Goal: Use online tool/utility: Utilize a website feature to perform a specific function

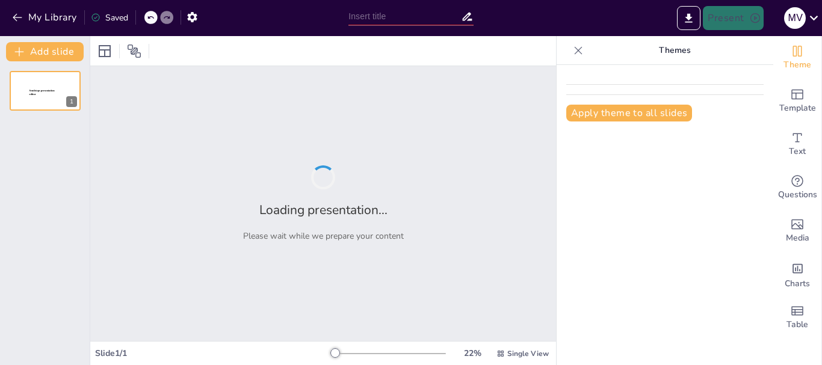
type input "El Menudeo: Fundamentos y Características en el Comercio Minorista"
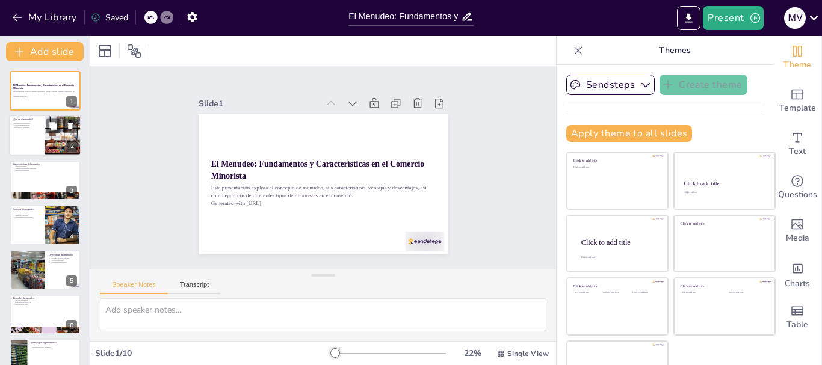
click at [57, 137] on div at bounding box center [63, 136] width 69 height 41
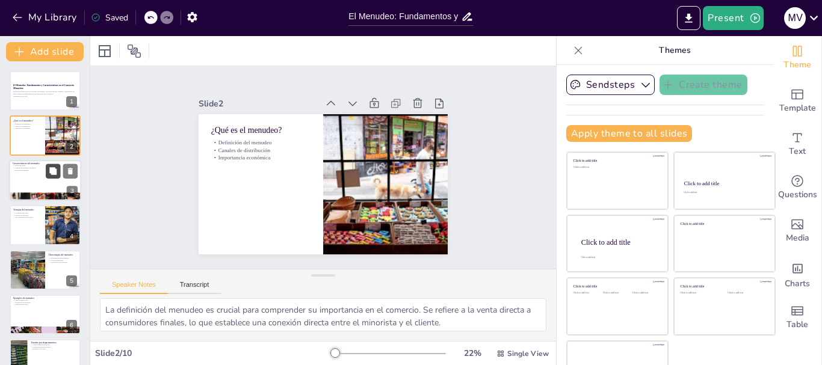
click at [51, 168] on icon at bounding box center [52, 170] width 7 height 7
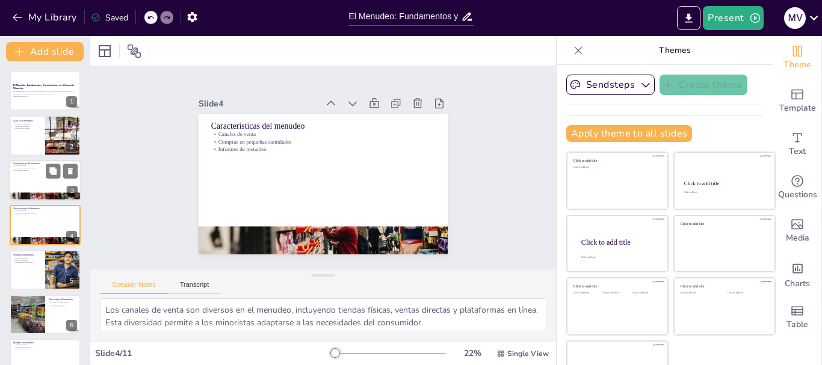
scroll to position [12, 0]
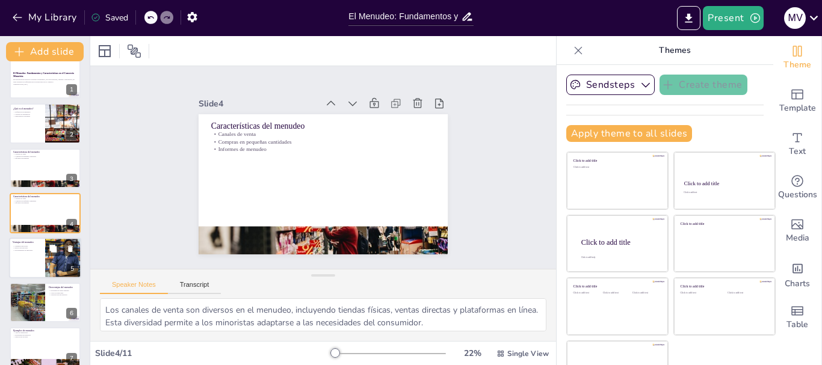
click at [33, 252] on div at bounding box center [45, 258] width 72 height 41
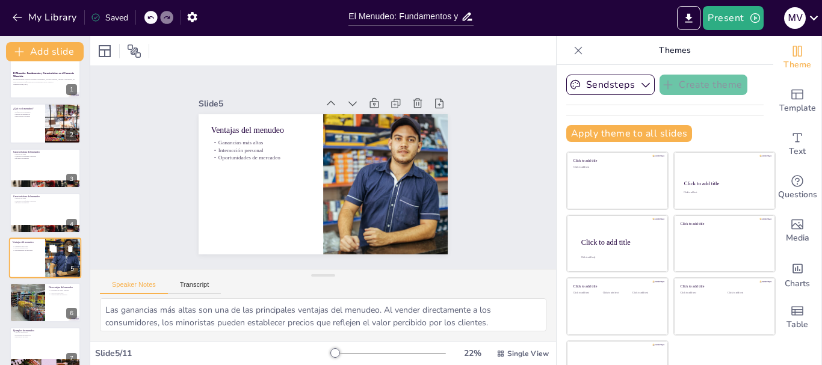
scroll to position [57, 0]
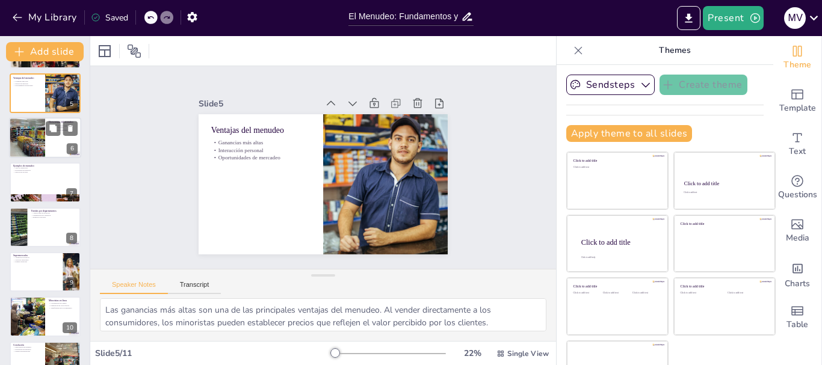
click at [33, 140] on div at bounding box center [27, 137] width 72 height 41
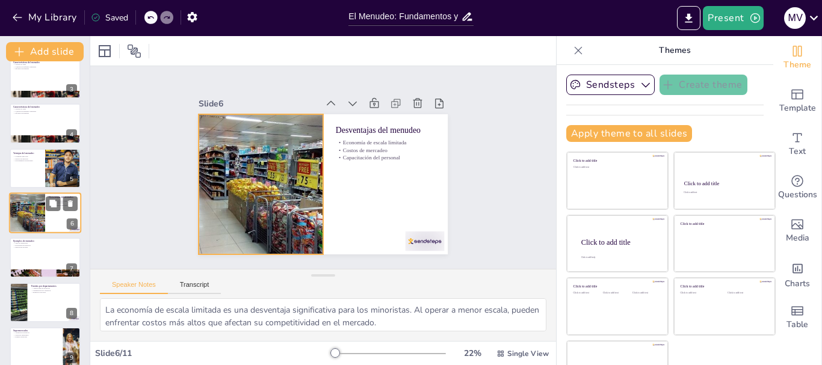
click at [35, 212] on div at bounding box center [27, 213] width 72 height 41
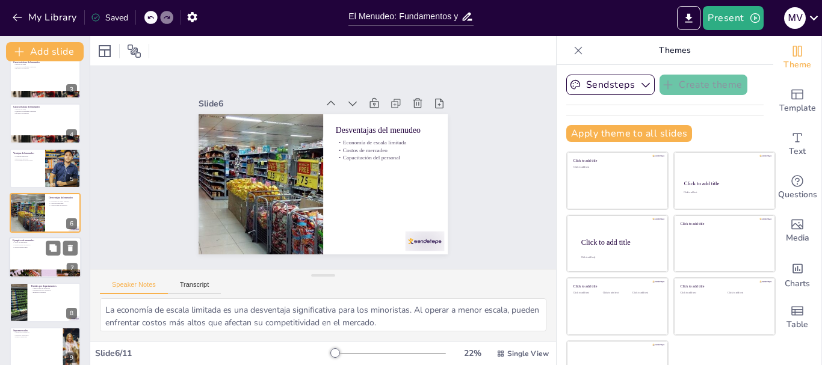
click at [33, 256] on div at bounding box center [45, 258] width 72 height 41
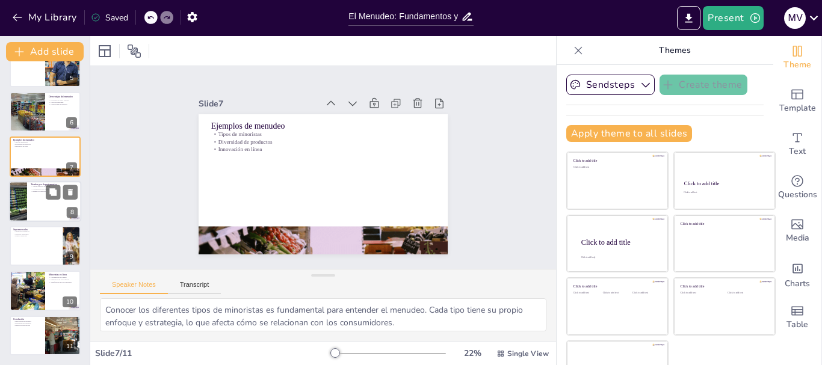
click at [36, 195] on div at bounding box center [45, 201] width 72 height 41
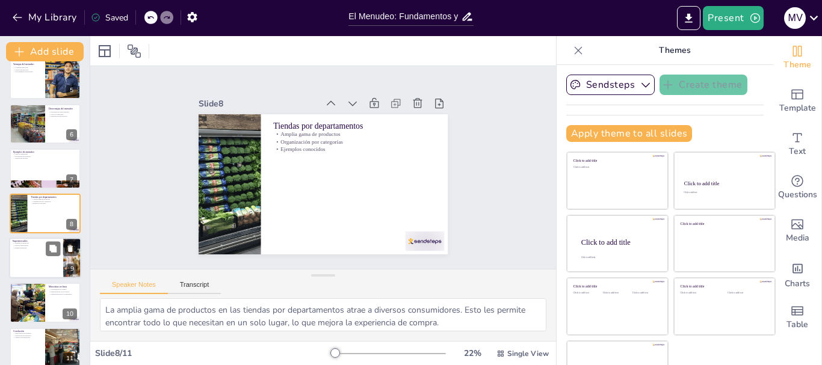
scroll to position [203, 0]
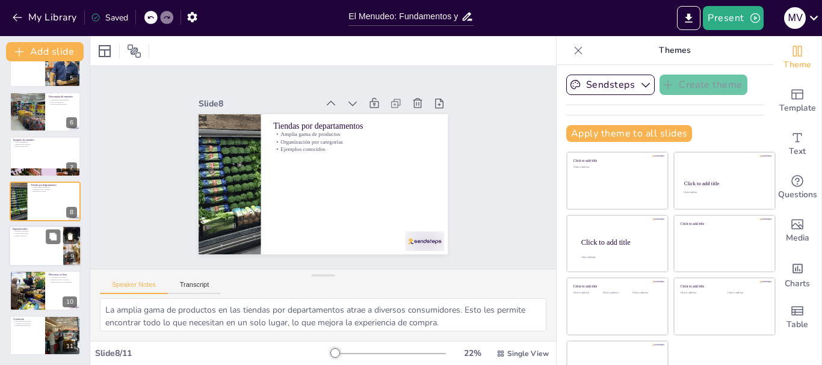
click at [20, 246] on div at bounding box center [45, 246] width 72 height 41
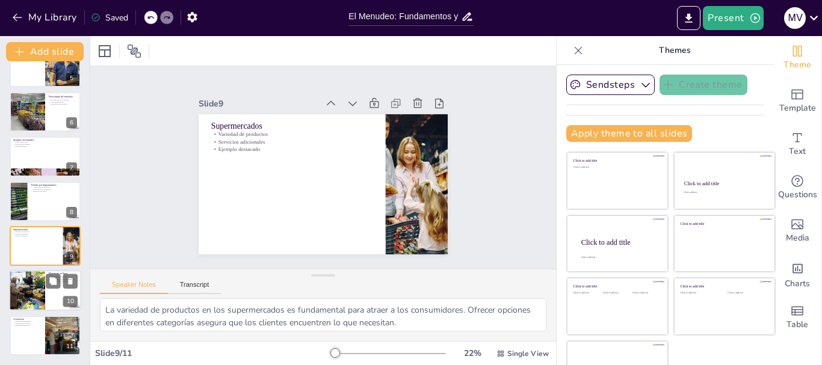
click at [28, 303] on div at bounding box center [27, 291] width 58 height 41
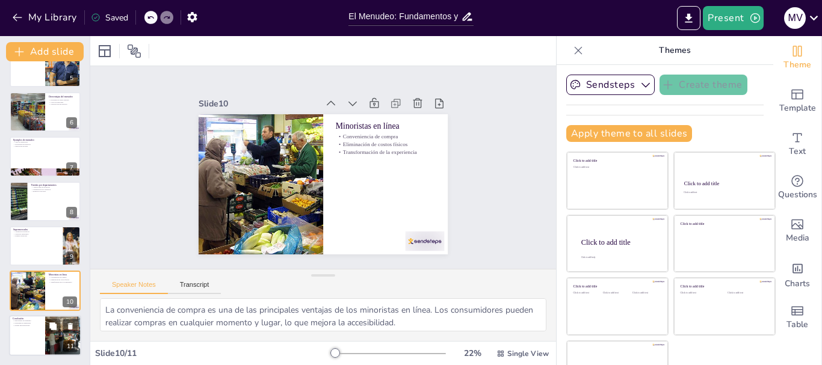
click at [37, 324] on div "Importancia del menudeo Estrategias de minoristas Futuras investigaciones" at bounding box center [27, 323] width 29 height 7
type textarea "La importancia del menudeo radica en su papel fundamental en la economía. Al co…"
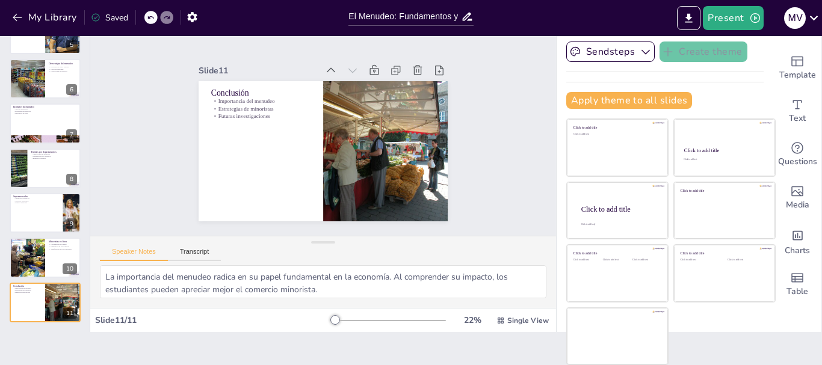
scroll to position [0, 0]
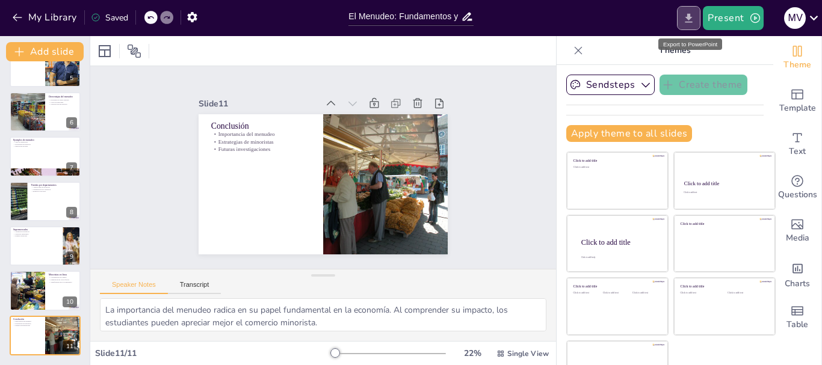
click at [694, 20] on icon "Export to PowerPoint" at bounding box center [688, 18] width 13 height 13
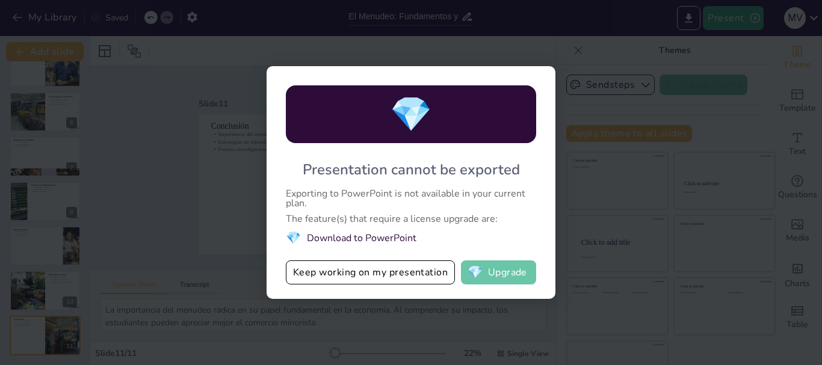
click at [511, 271] on button "💎 Upgrade" at bounding box center [498, 273] width 75 height 24
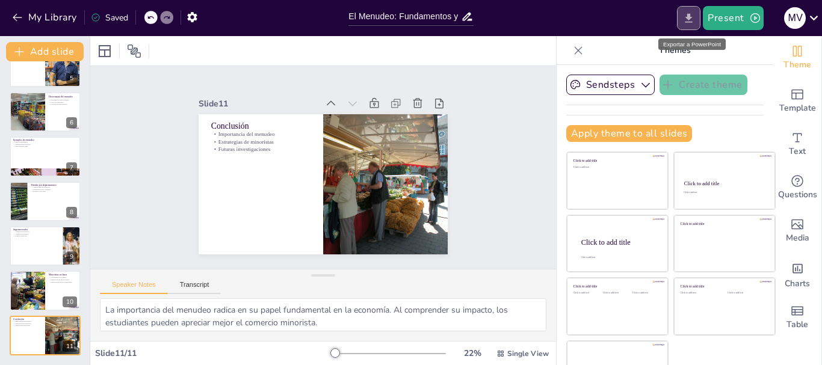
click at [695, 17] on icon "Export to PowerPoint" at bounding box center [688, 18] width 13 height 13
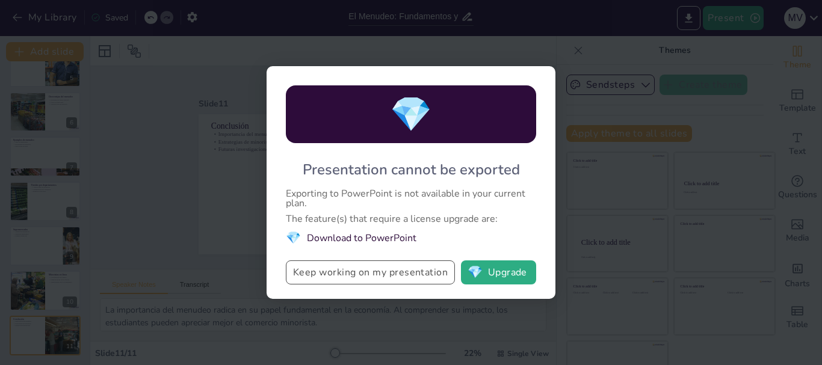
click at [424, 279] on button "Keep working on my presentation" at bounding box center [370, 273] width 169 height 24
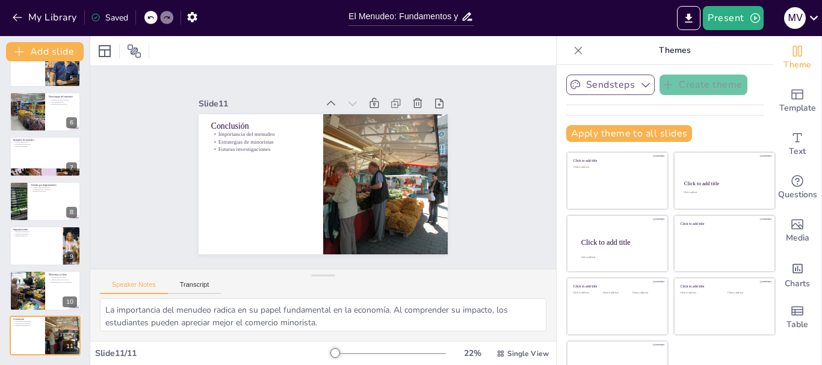
click at [640, 85] on icon "button" at bounding box center [646, 85] width 12 height 12
click at [588, 48] on p "Themes" at bounding box center [674, 50] width 173 height 29
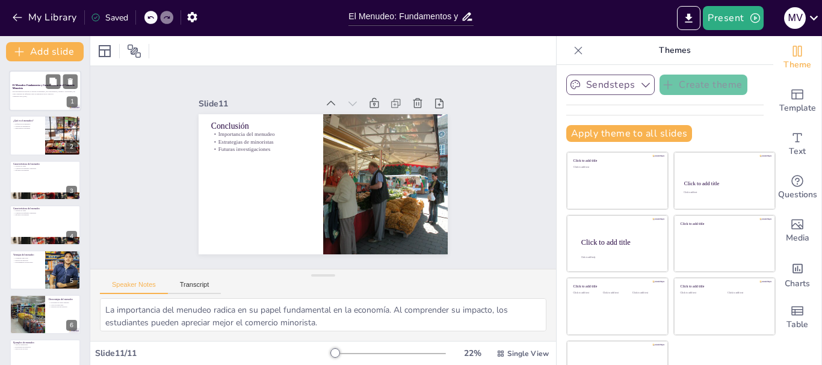
click at [25, 97] on p "Generated with [URL]" at bounding box center [45, 96] width 65 height 2
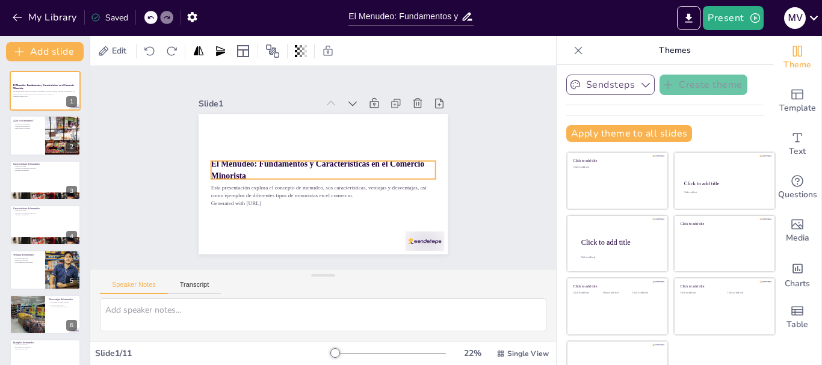
click at [211, 162] on strong "El Menudeo: Fundamentos y Características en el Comercio Minorista" at bounding box center [317, 164] width 213 height 54
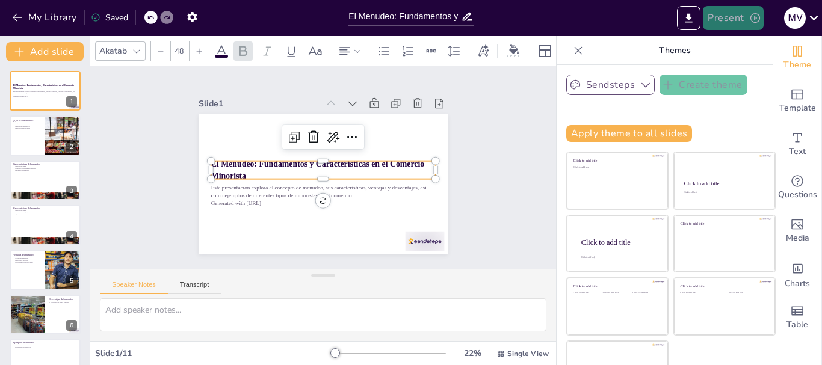
click at [734, 16] on button "Present" at bounding box center [733, 18] width 60 height 24
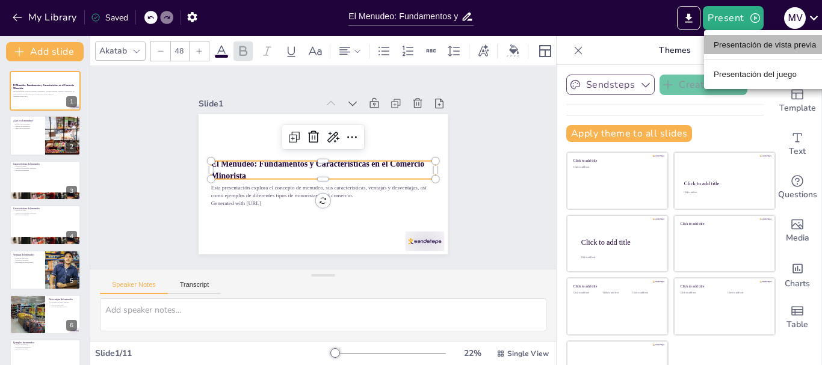
click at [747, 42] on font "Presentación de vista previa" at bounding box center [765, 44] width 103 height 9
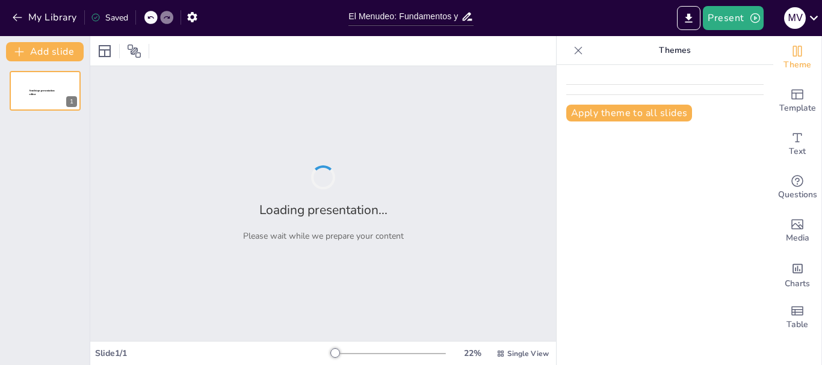
type input "El Menudeo: Fundamentos y Características en el Comercio Minorista"
